Goal: Book appointment/travel/reservation

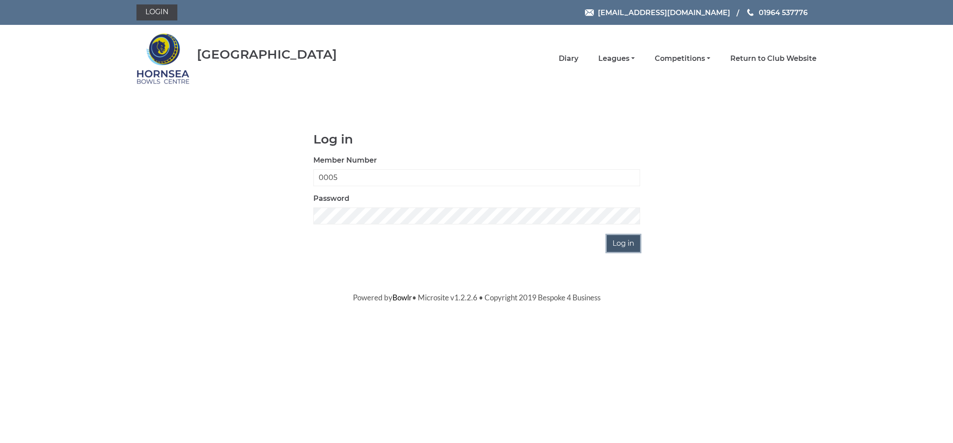
click at [621, 243] on input "Log in" at bounding box center [623, 243] width 33 height 17
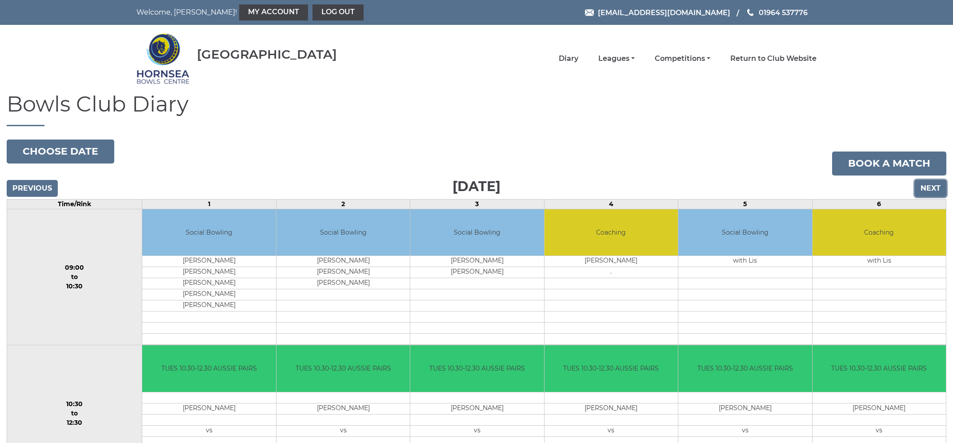
click at [933, 190] on input "Next" at bounding box center [931, 188] width 32 height 17
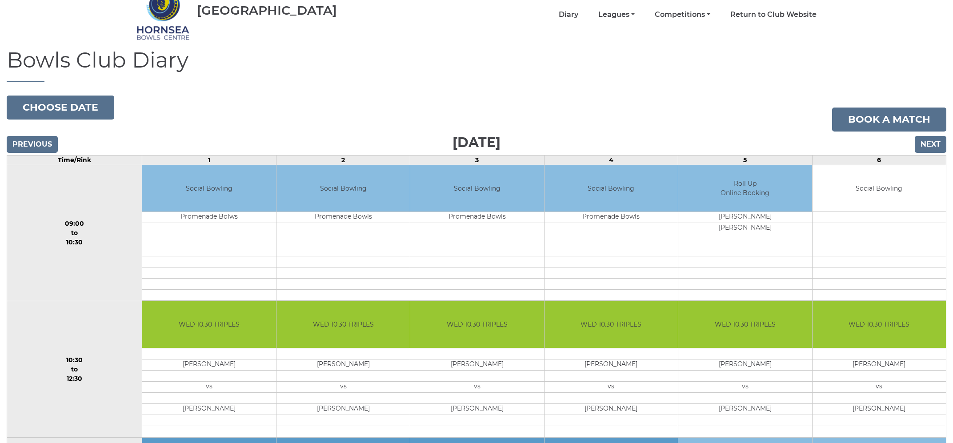
scroll to position [45, 0]
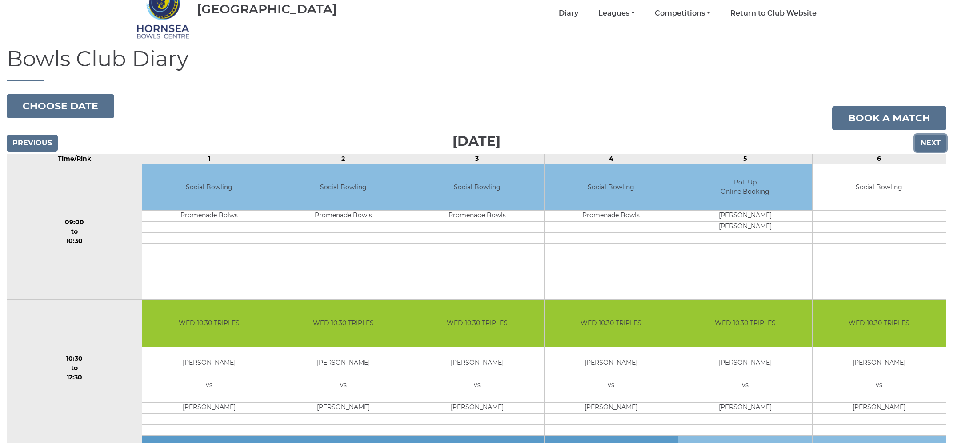
click at [924, 145] on input "Next" at bounding box center [931, 143] width 32 height 17
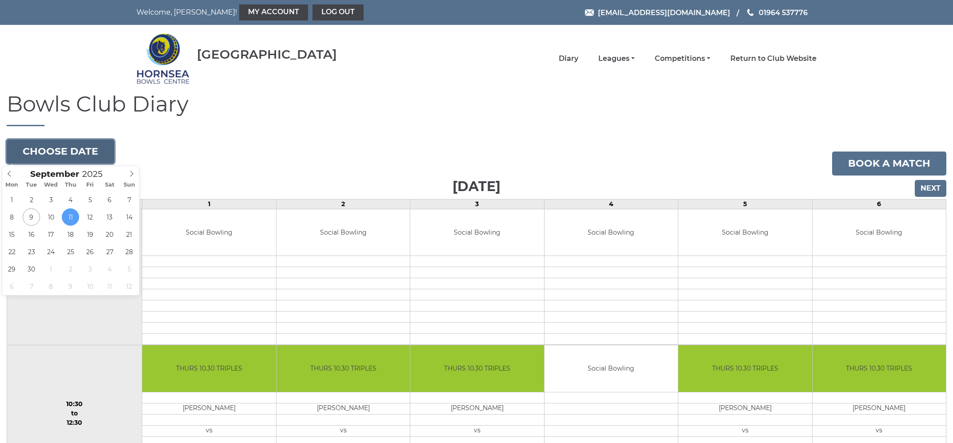
click at [75, 155] on button "Choose date" at bounding box center [61, 152] width 108 height 24
click at [129, 176] on icon at bounding box center [131, 174] width 6 height 6
type input "2025-10-24"
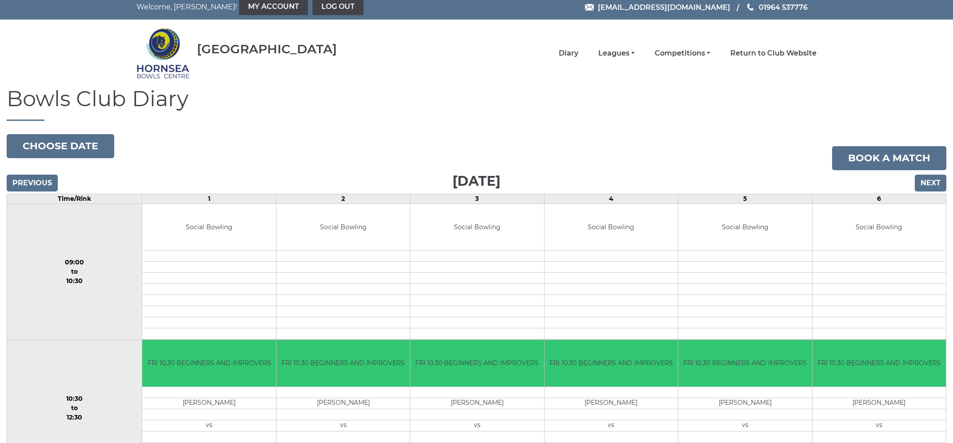
scroll to position [6, 0]
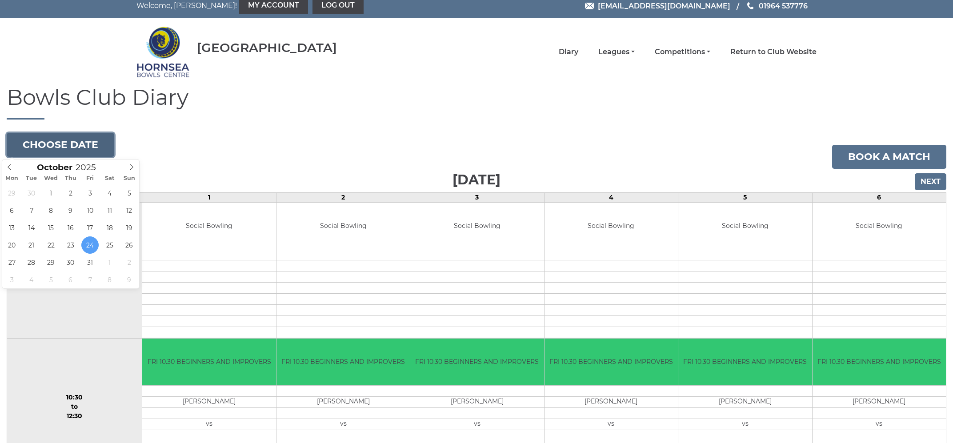
click at [75, 146] on button "Choose date" at bounding box center [61, 145] width 108 height 24
type input "2025-10-17"
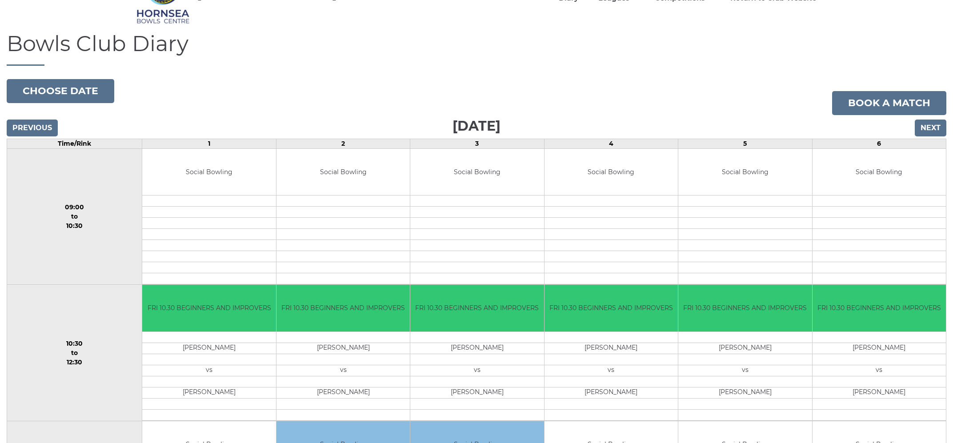
scroll to position [59, 0]
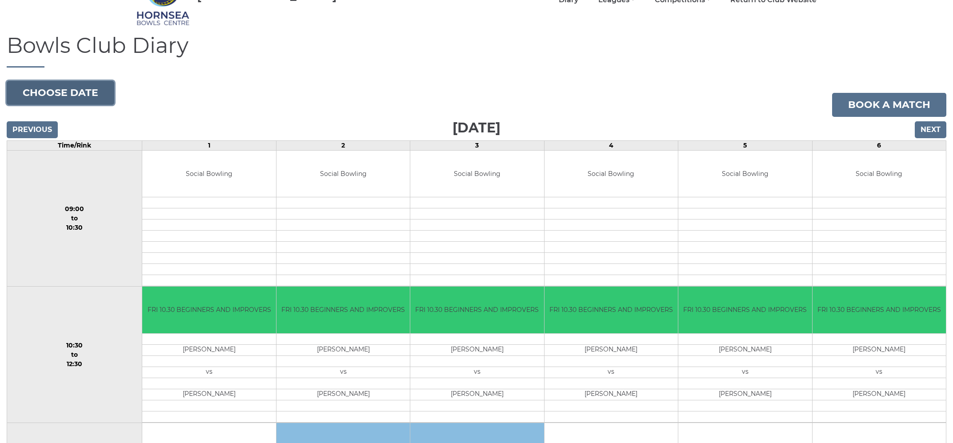
click at [74, 95] on button "Choose date" at bounding box center [61, 93] width 108 height 24
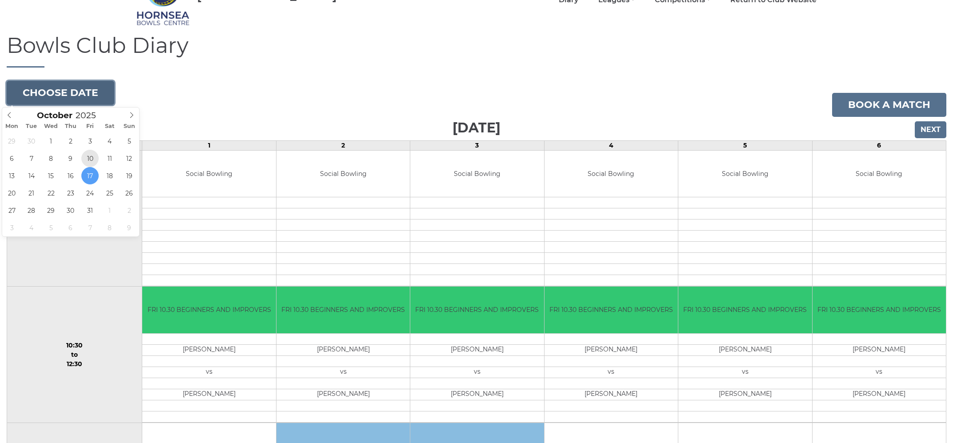
type input "[DATE]"
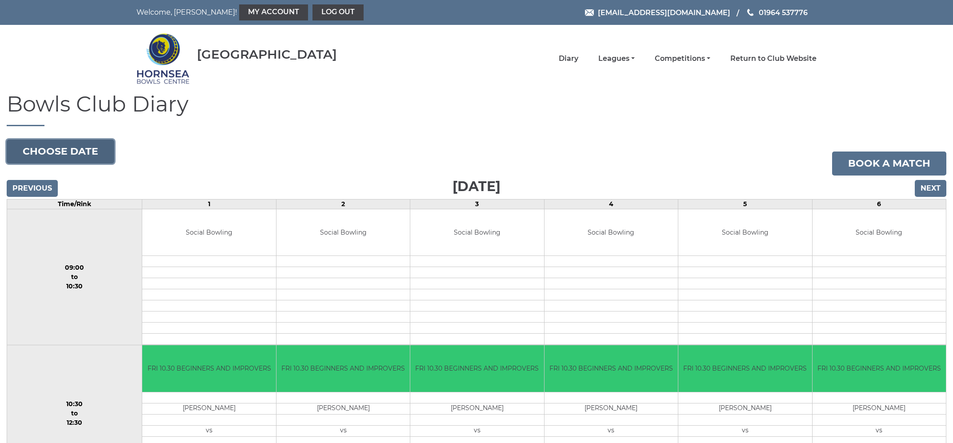
click at [72, 153] on button "Choose date" at bounding box center [61, 152] width 108 height 24
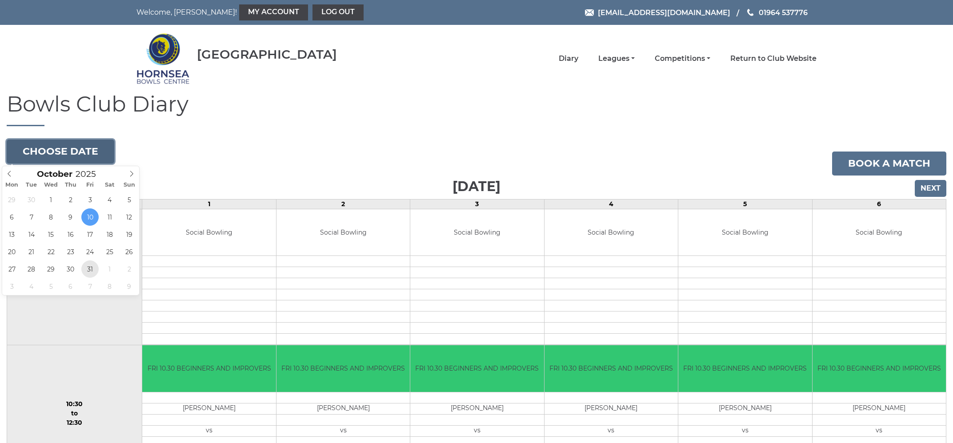
type input "[DATE]"
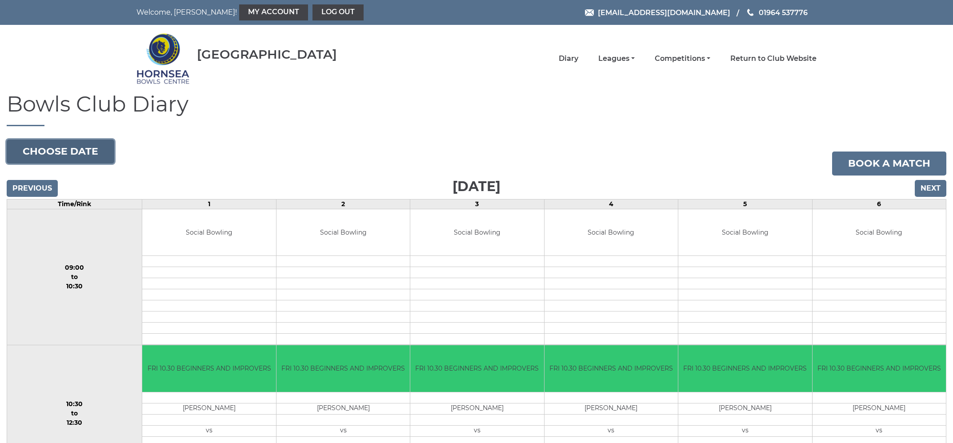
click at [90, 147] on button "Choose date" at bounding box center [61, 152] width 108 height 24
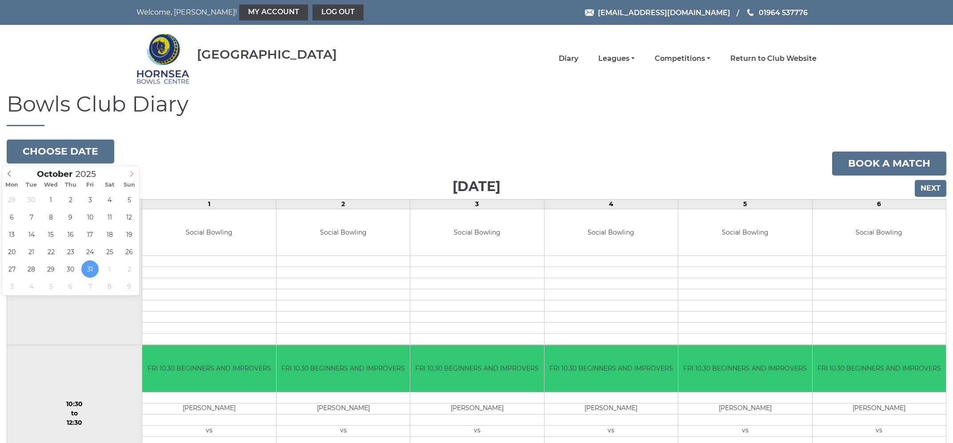
click at [129, 173] on icon at bounding box center [131, 174] width 6 height 6
type input "[DATE]"
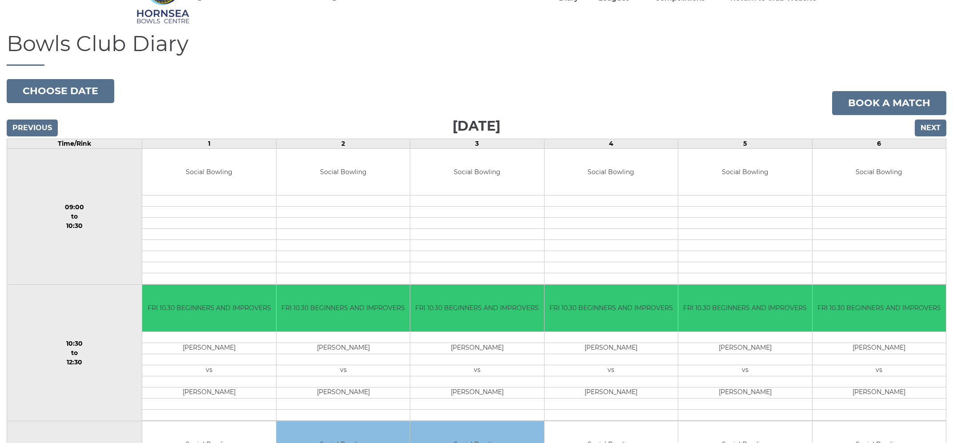
scroll to position [51, 0]
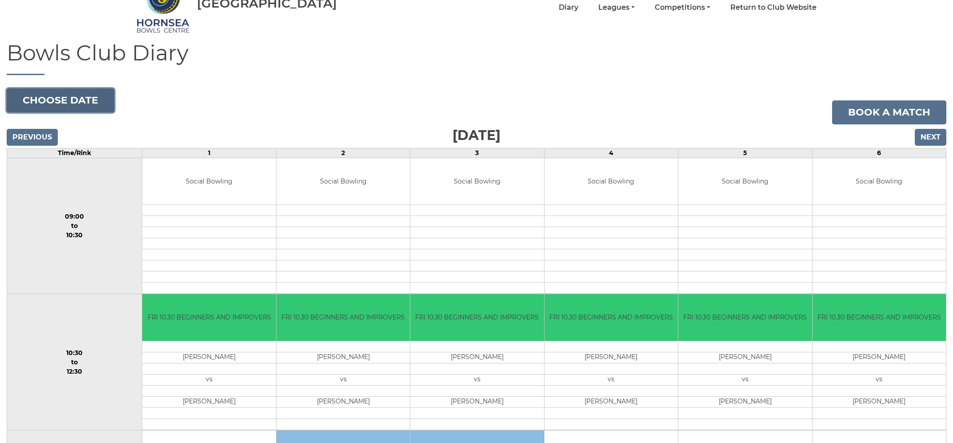
click at [81, 101] on button "Choose date" at bounding box center [61, 100] width 108 height 24
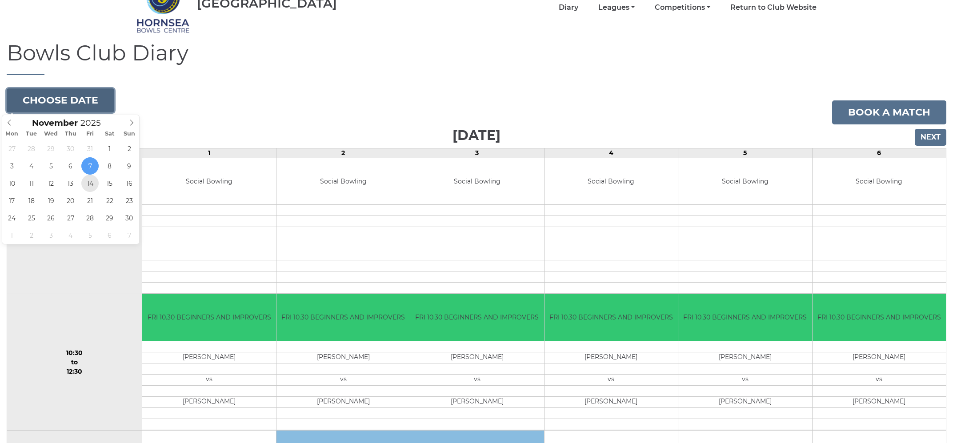
type input "2025-11-14"
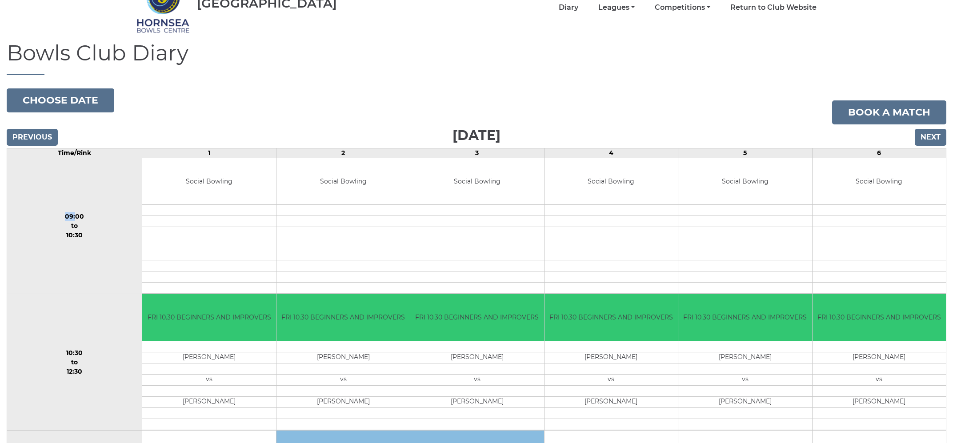
click at [92, 187] on td "09:00 to 10:30" at bounding box center [74, 226] width 135 height 136
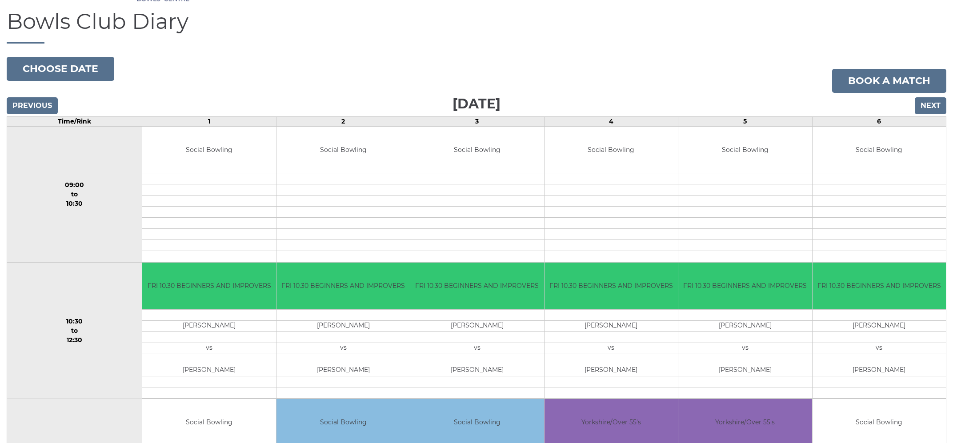
scroll to position [79, 0]
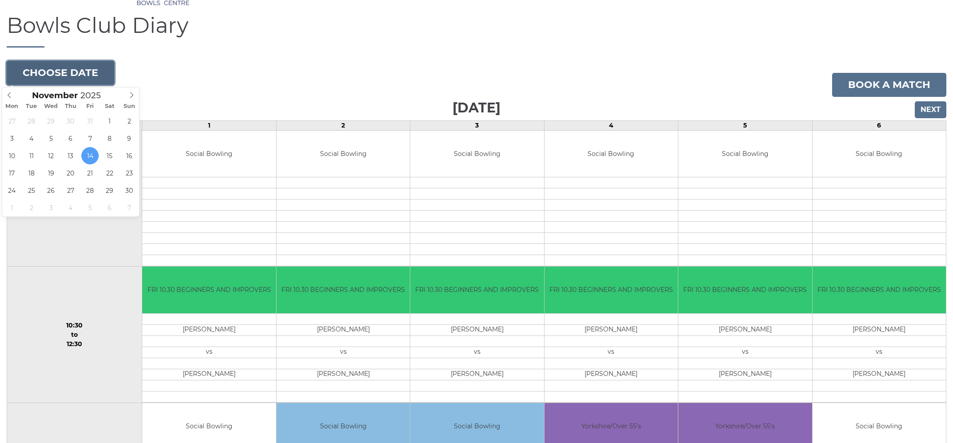
click at [72, 74] on button "Choose date" at bounding box center [61, 73] width 108 height 24
type input "2025-11-21"
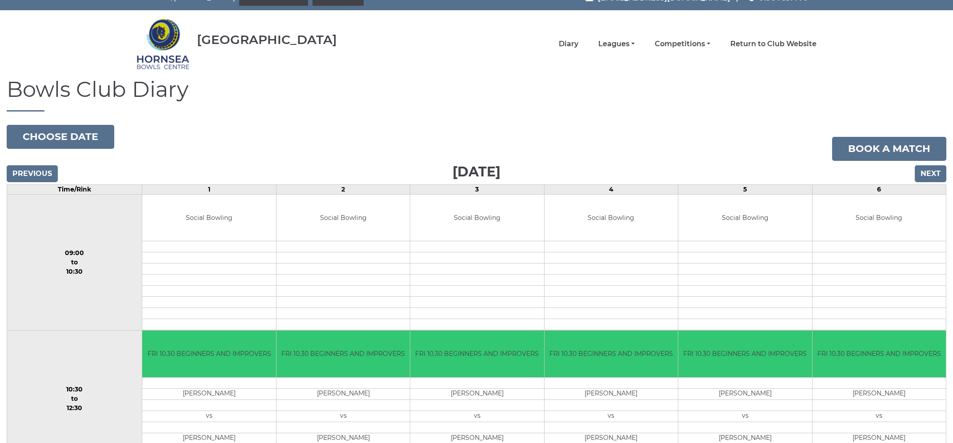
scroll to position [13, 0]
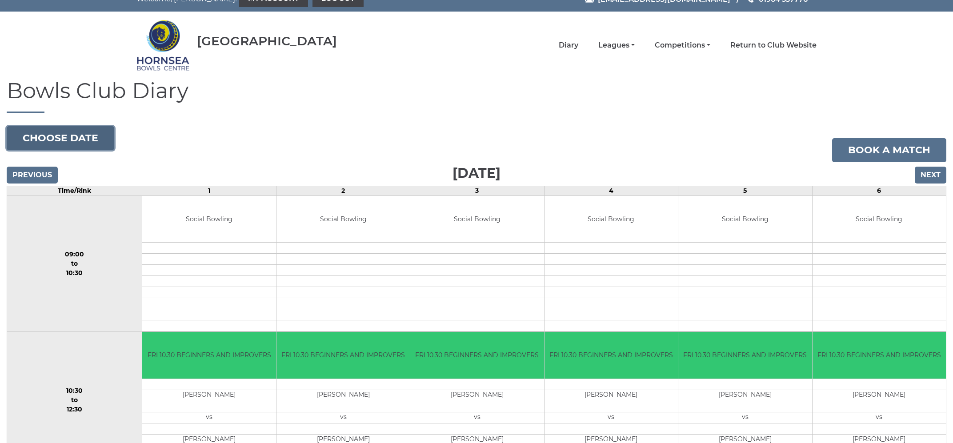
click at [75, 141] on button "Choose date" at bounding box center [61, 138] width 108 height 24
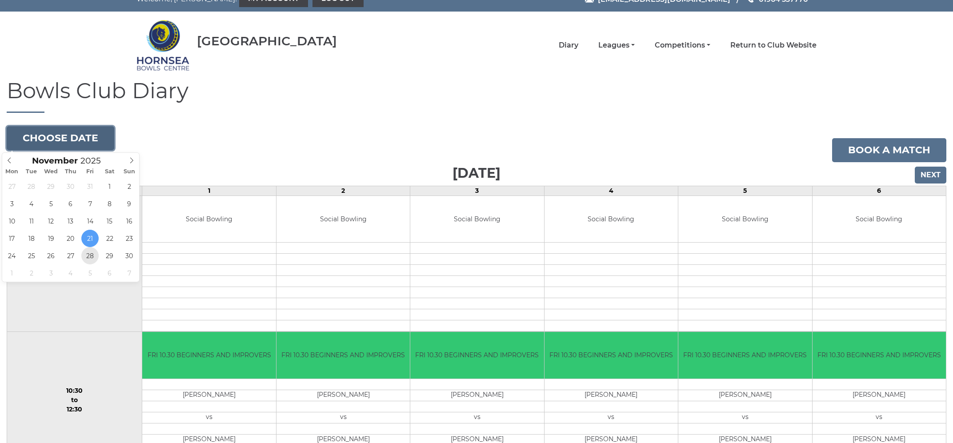
type input "2025-11-28"
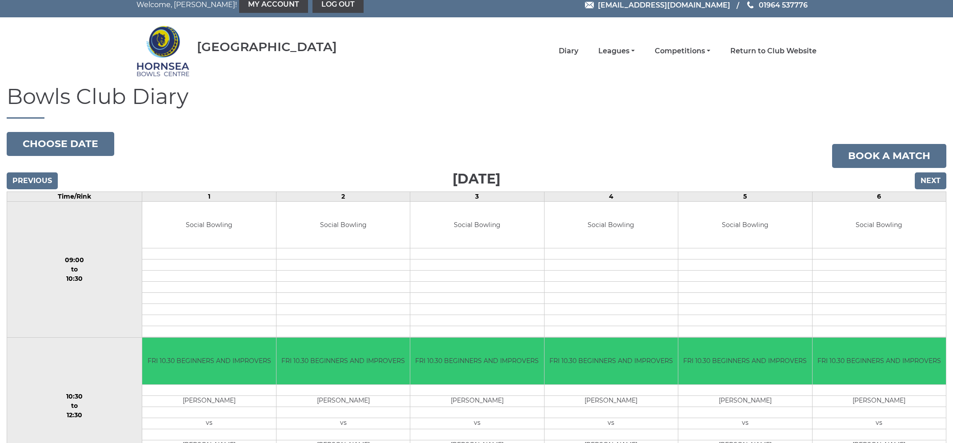
scroll to position [2, 0]
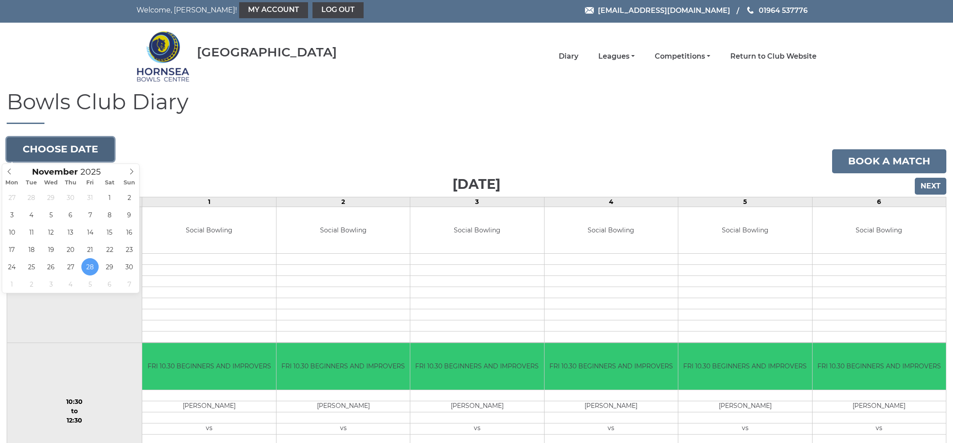
click at [65, 152] on button "Choose date" at bounding box center [61, 149] width 108 height 24
click at [132, 170] on icon at bounding box center [131, 171] width 6 height 6
type input "[DATE]"
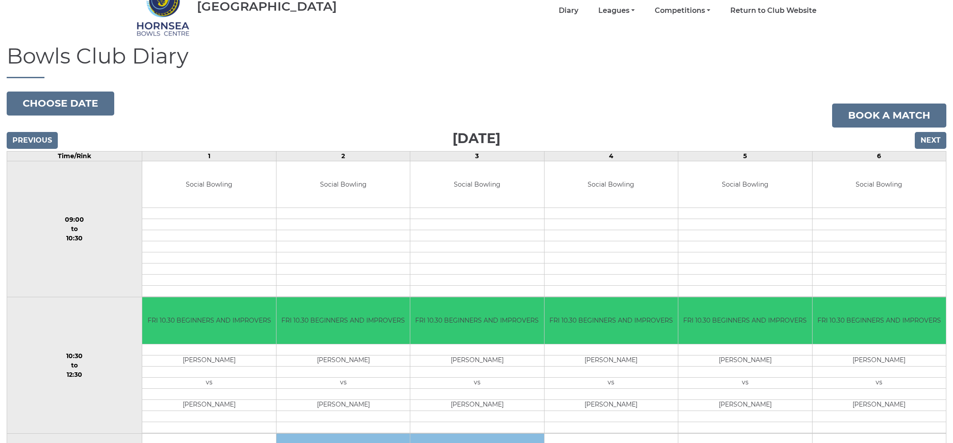
scroll to position [46, 0]
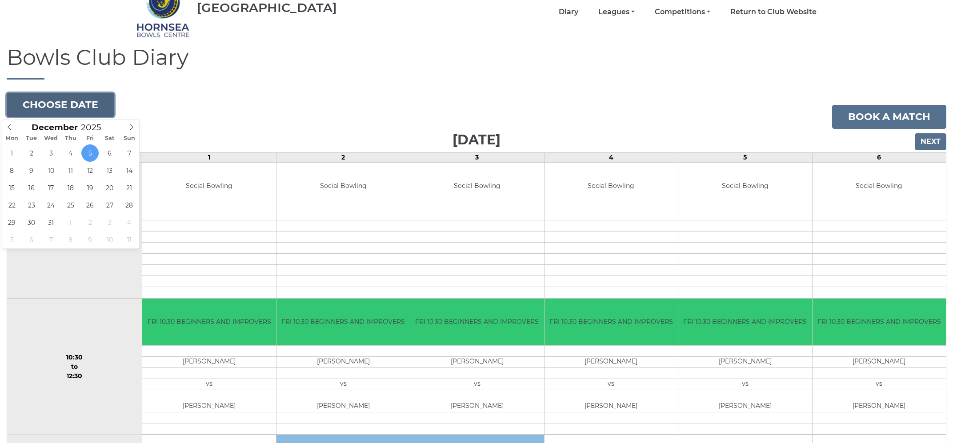
click at [75, 107] on button "Choose date" at bounding box center [61, 105] width 108 height 24
type input "2025-12-12"
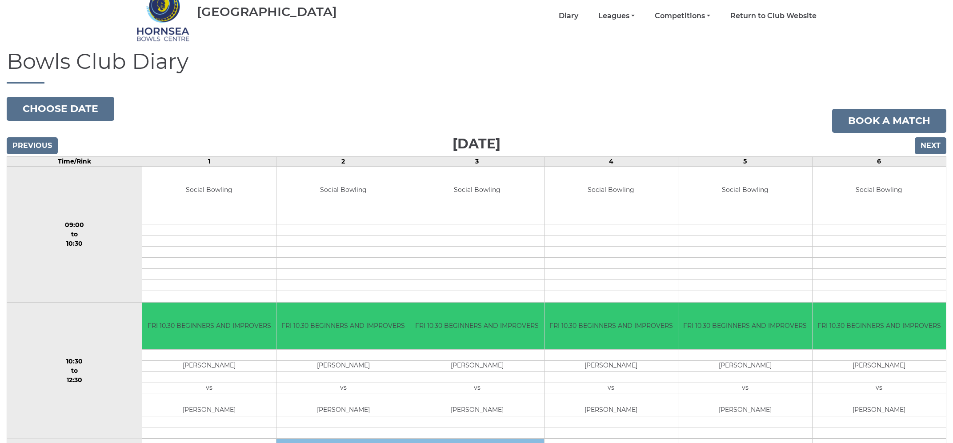
scroll to position [19, 0]
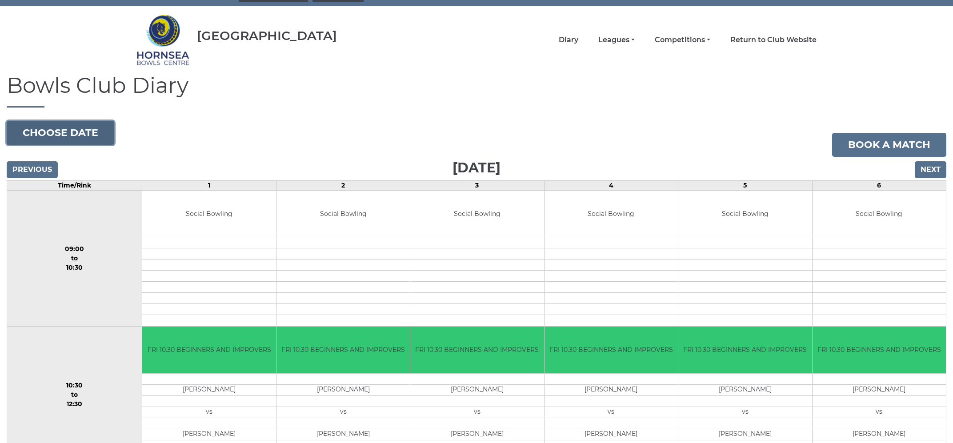
click at [51, 136] on button "Choose date" at bounding box center [61, 133] width 108 height 24
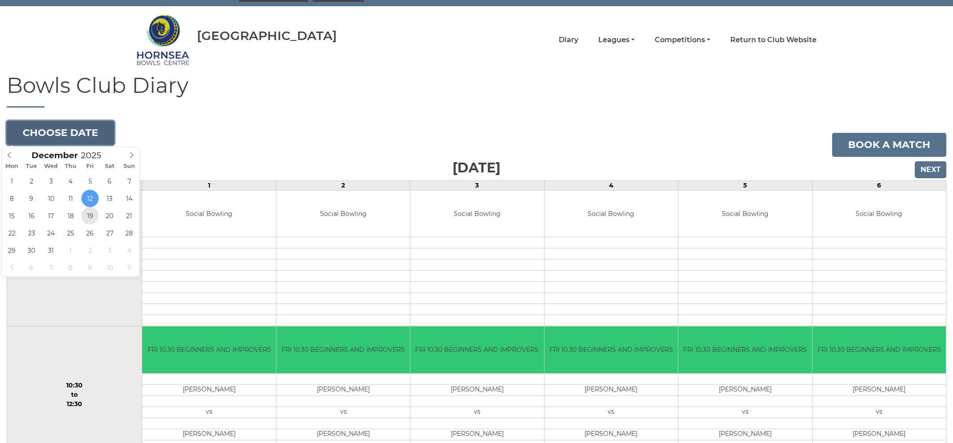
type input "2025-12-19"
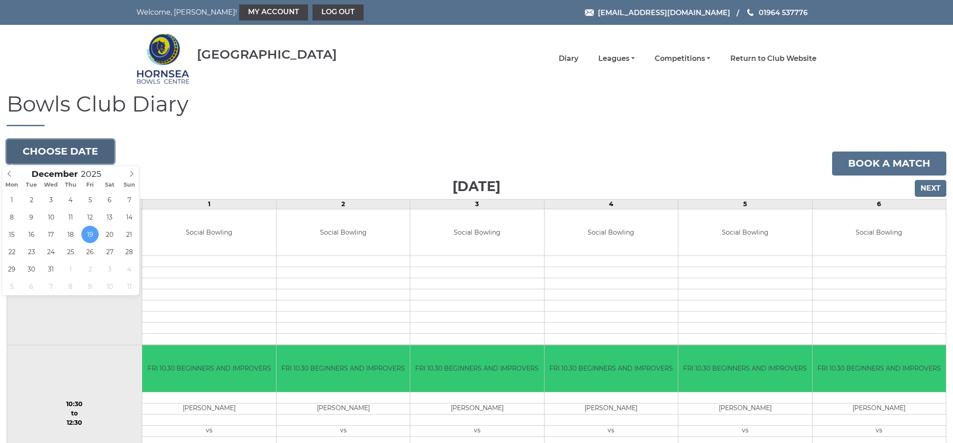
click at [62, 155] on button "Choose date" at bounding box center [61, 152] width 108 height 24
click at [12, 175] on icon at bounding box center [9, 174] width 6 height 6
type input "[DATE]"
click at [77, 149] on button "Choose date" at bounding box center [61, 152] width 108 height 24
click at [131, 176] on icon at bounding box center [131, 174] width 3 height 6
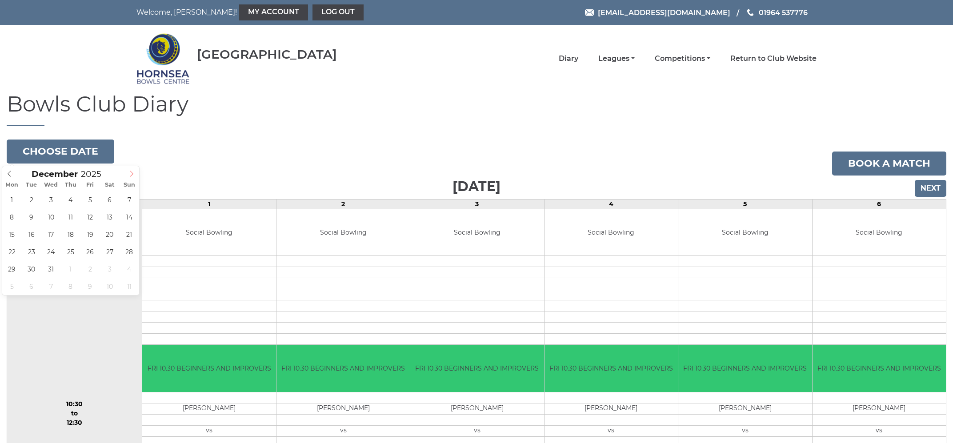
type input "2026"
click at [131, 176] on icon at bounding box center [131, 174] width 3 height 6
type input "[DATE]"
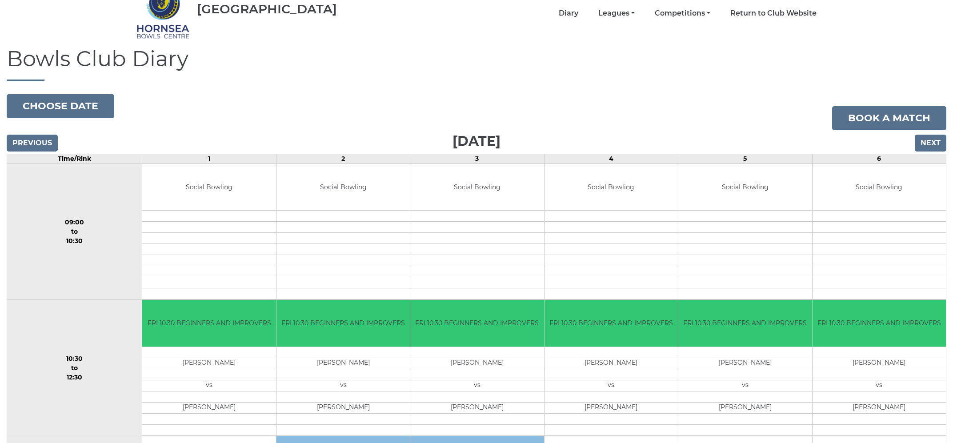
scroll to position [40, 0]
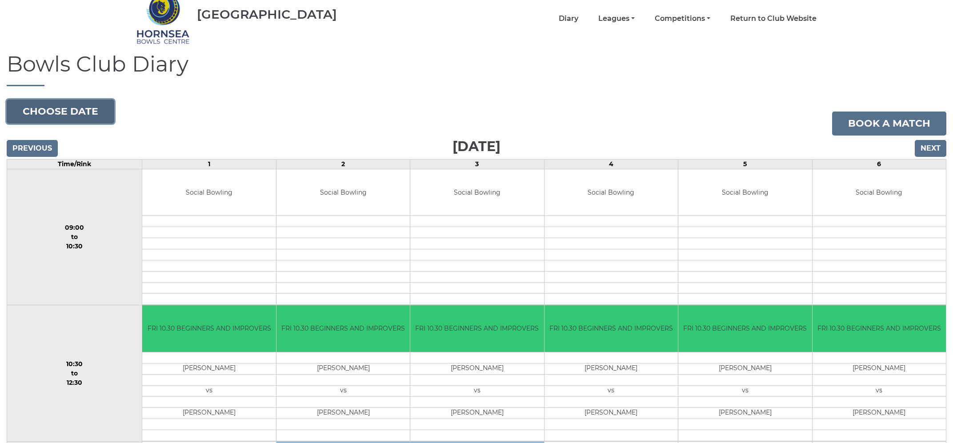
click at [71, 108] on button "Choose date" at bounding box center [61, 112] width 108 height 24
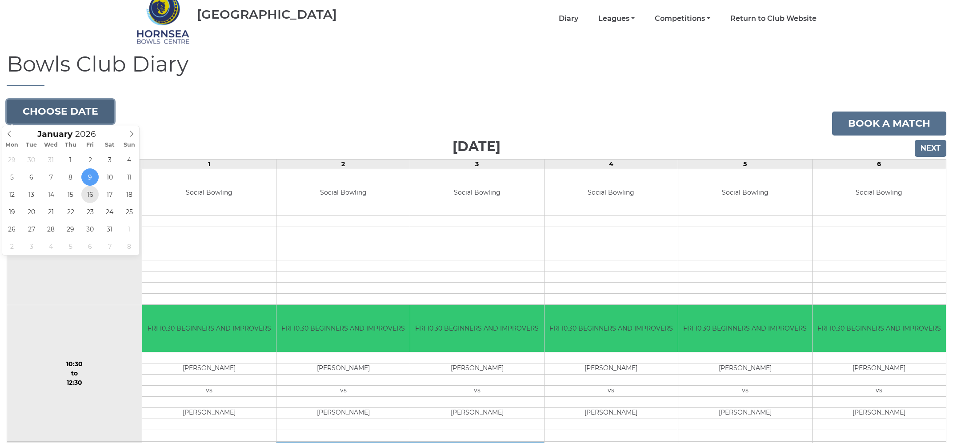
type input "[DATE]"
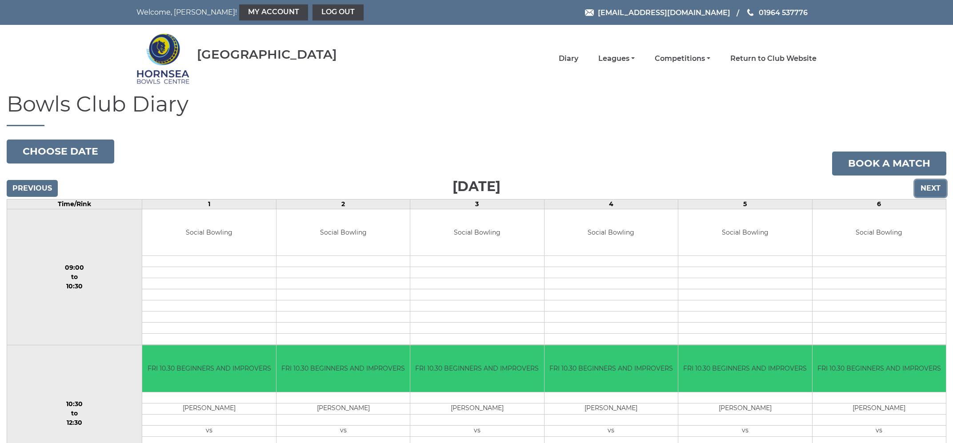
click at [937, 189] on input "Next" at bounding box center [931, 188] width 32 height 17
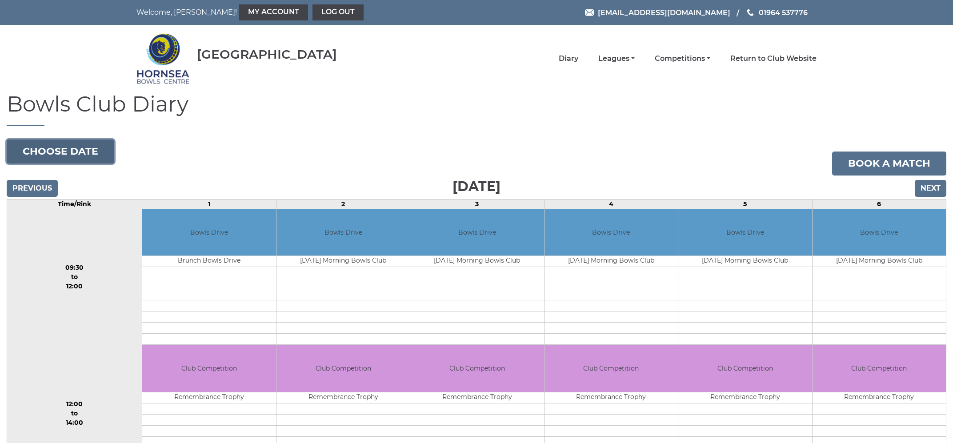
click at [80, 158] on button "Choose date" at bounding box center [61, 152] width 108 height 24
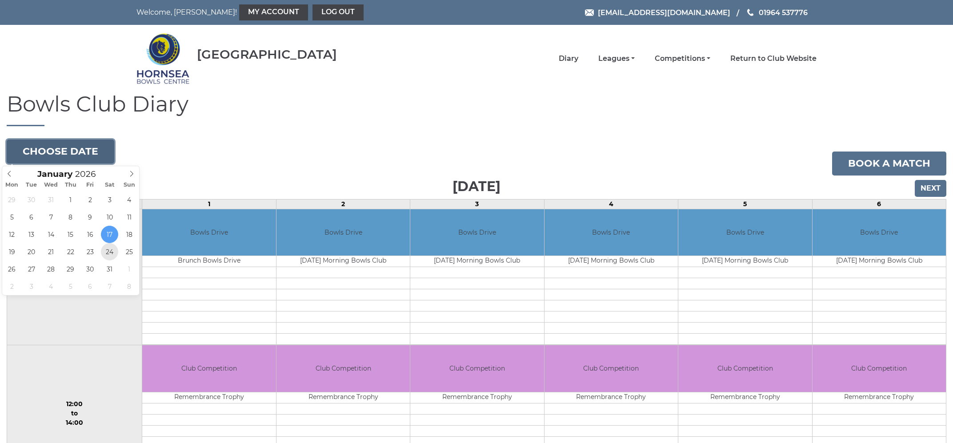
type input "[DATE]"
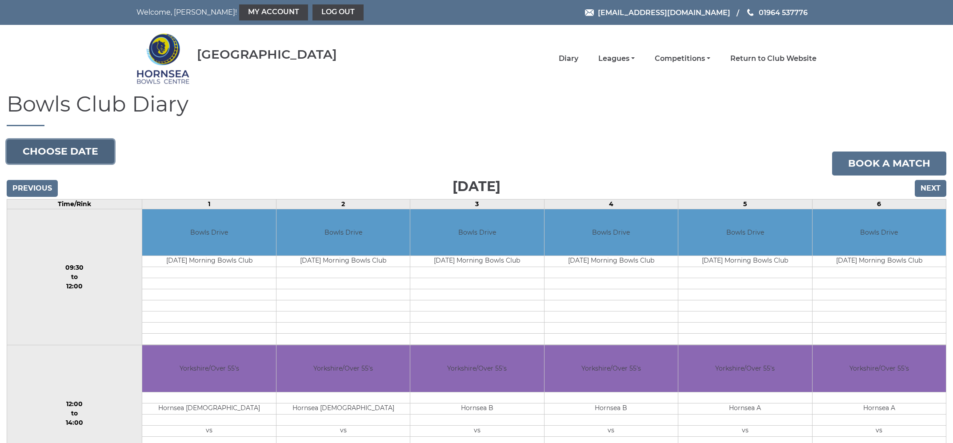
click at [68, 152] on button "Choose date" at bounding box center [61, 152] width 108 height 24
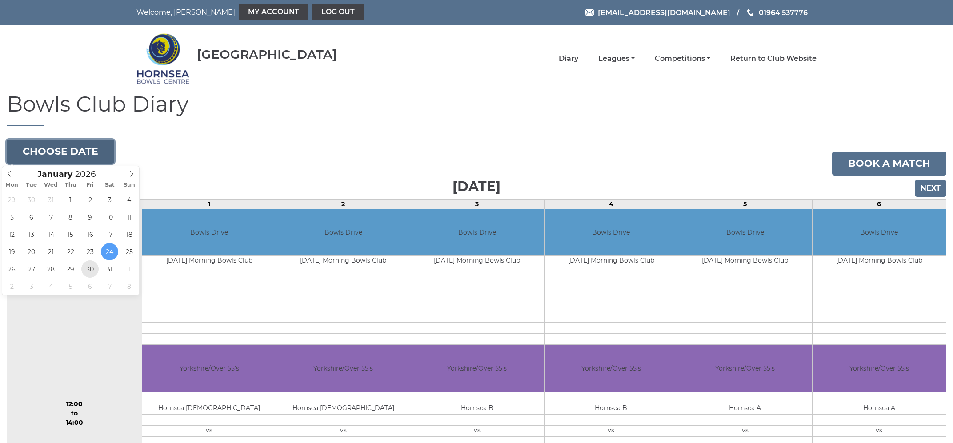
type input "[DATE]"
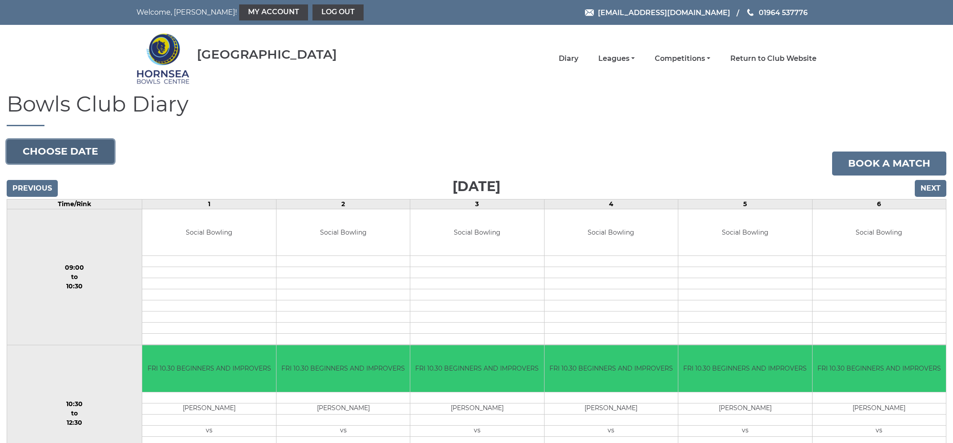
click at [56, 152] on button "Choose date" at bounding box center [61, 152] width 108 height 24
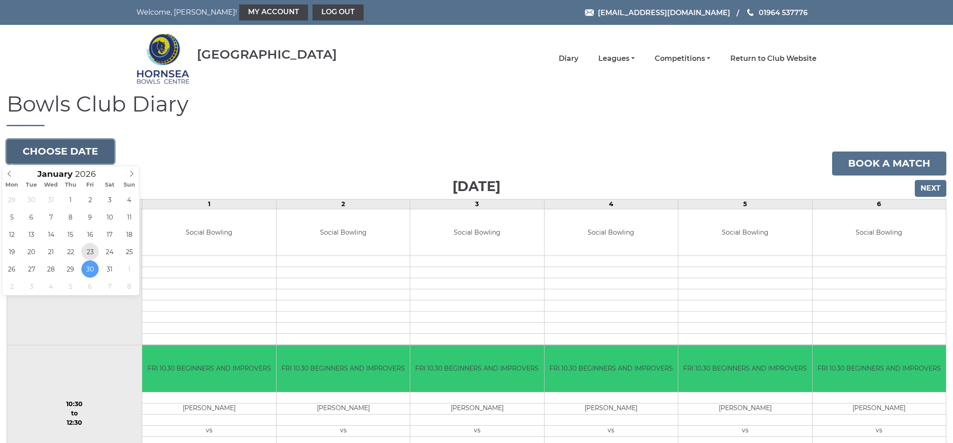
type input "[DATE]"
